Goal: Task Accomplishment & Management: Use online tool/utility

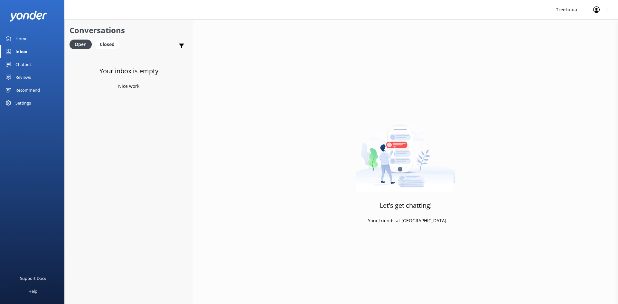
click at [35, 63] on link "Chatbot" at bounding box center [32, 64] width 64 height 13
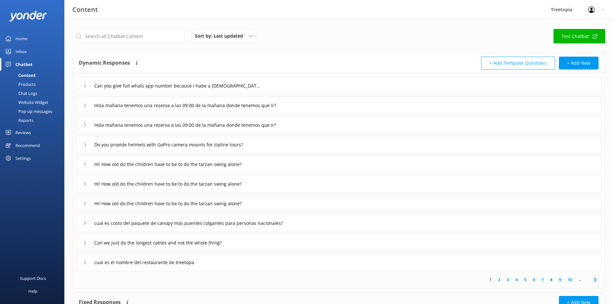
click at [41, 92] on link "Chat Logs" at bounding box center [34, 93] width 60 height 9
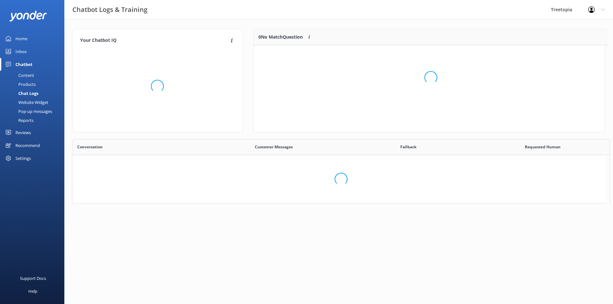
scroll to position [76, 346]
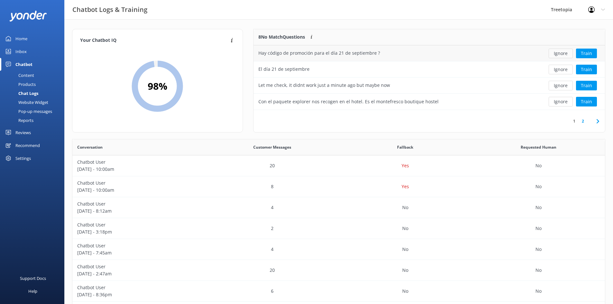
click at [556, 53] on button "Ignore" at bounding box center [560, 54] width 24 height 10
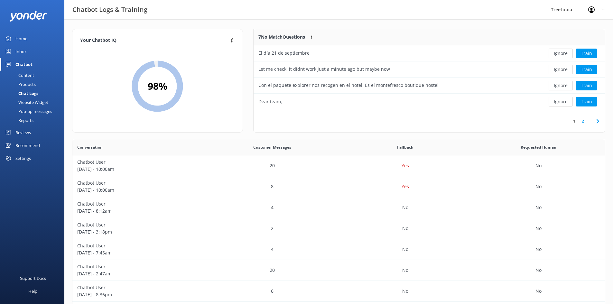
click at [556, 53] on button "Ignore" at bounding box center [560, 54] width 24 height 10
click at [555, 54] on button "Ignore" at bounding box center [560, 54] width 24 height 10
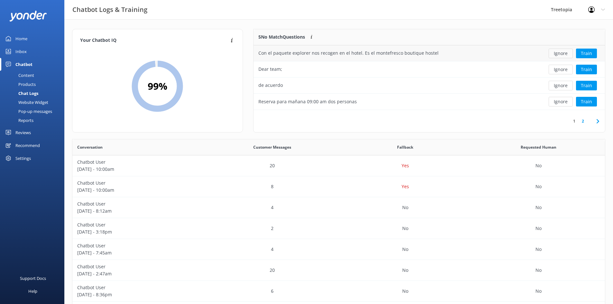
click at [556, 54] on button "Ignore" at bounding box center [560, 54] width 24 height 10
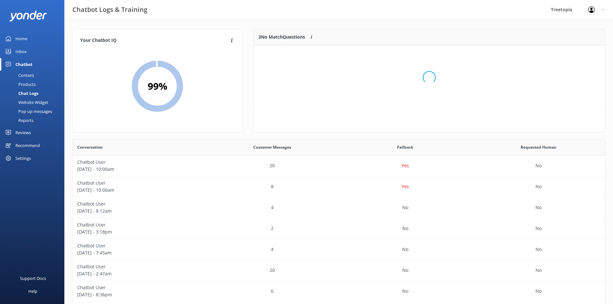
scroll to position [60, 346]
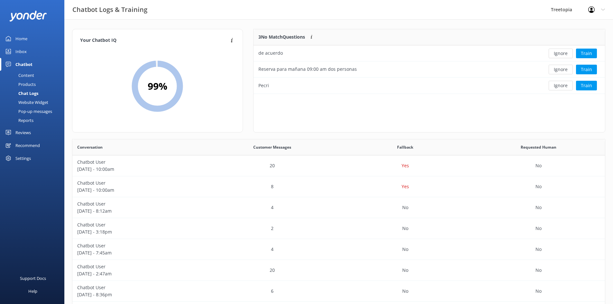
click at [556, 54] on button "Ignore" at bounding box center [560, 54] width 24 height 10
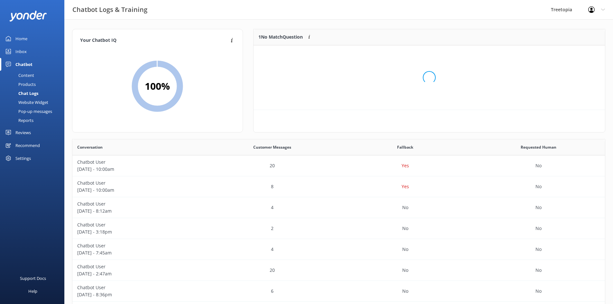
scroll to position [28, 346]
click at [557, 55] on button "Ignore" at bounding box center [560, 54] width 24 height 10
